Goal: Navigation & Orientation: Find specific page/section

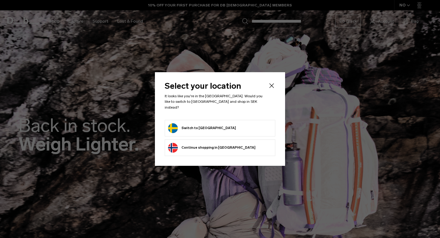
click at [235, 123] on form "Switch to Sweden" at bounding box center [220, 128] width 104 height 10
click at [193, 126] on button "Switch to Sweden" at bounding box center [202, 128] width 68 height 10
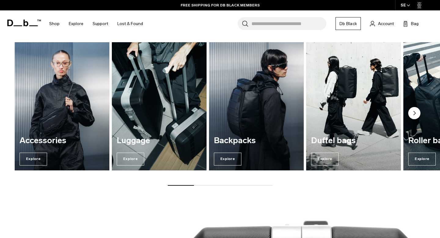
scroll to position [725, 0]
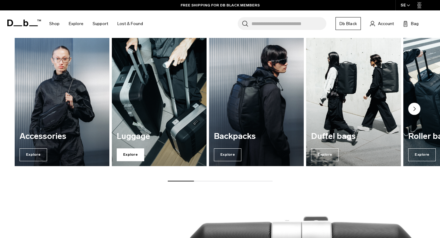
click at [119, 161] on span "Explore" at bounding box center [130, 154] width 27 height 13
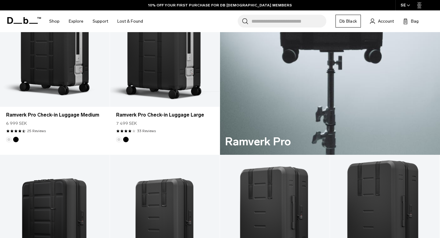
scroll to position [295, 0]
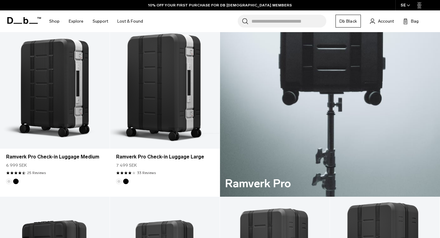
click at [35, 19] on icon at bounding box center [24, 20] width 34 height 7
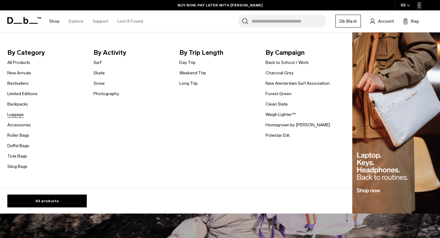
click at [18, 115] on link "Luggage" at bounding box center [15, 114] width 16 height 6
